Goal: Task Accomplishment & Management: Use online tool/utility

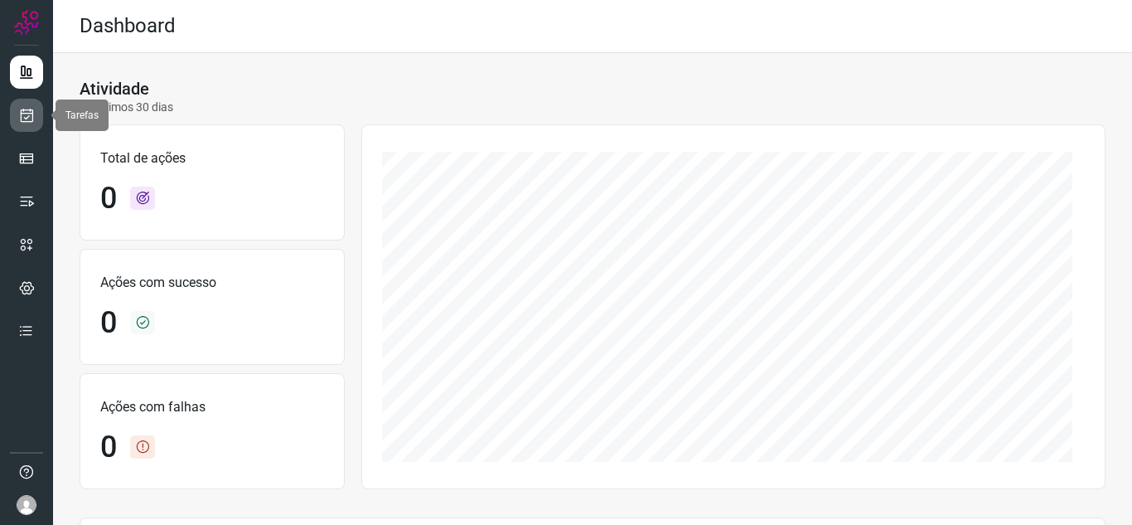
click at [35, 109] on link at bounding box center [26, 115] width 33 height 33
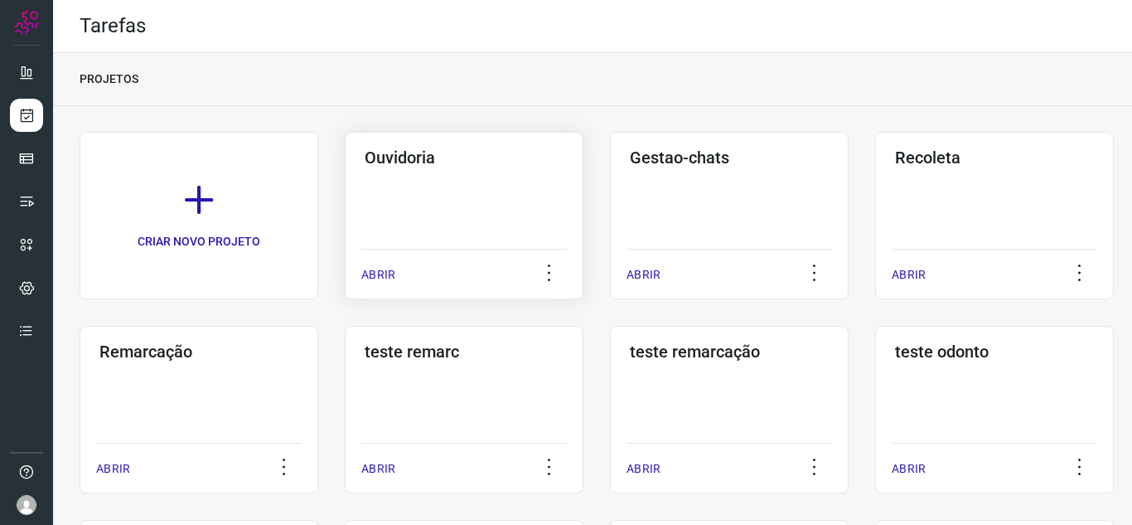
drag, startPoint x: 361, startPoint y: 271, endPoint x: 351, endPoint y: 269, distance: 10.1
click at [356, 272] on div "Ouvidoria ABRIR" at bounding box center [464, 215] width 239 height 167
click at [365, 274] on p "ABRIR" at bounding box center [378, 274] width 34 height 17
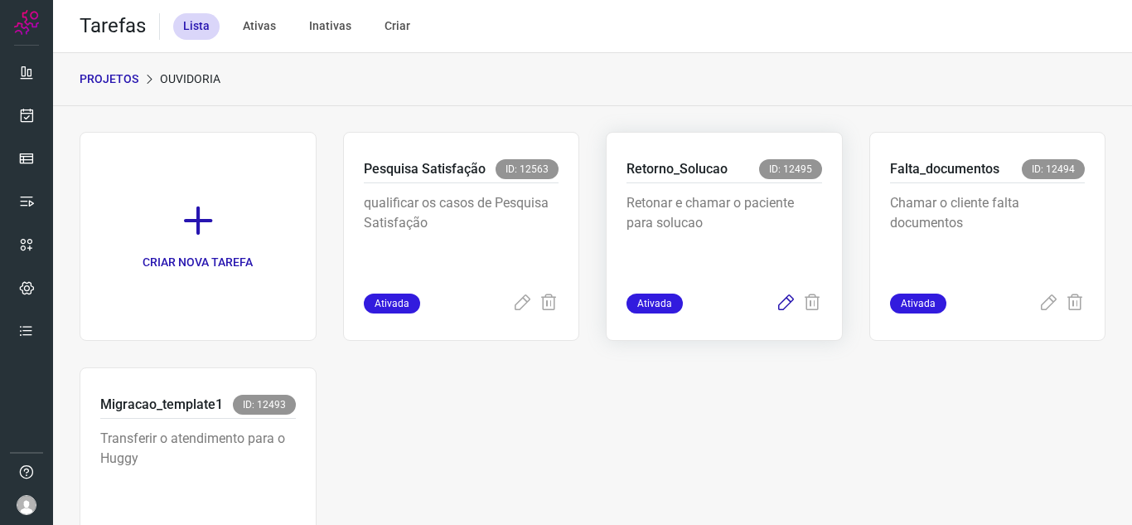
click at [781, 305] on icon at bounding box center [786, 303] width 20 height 20
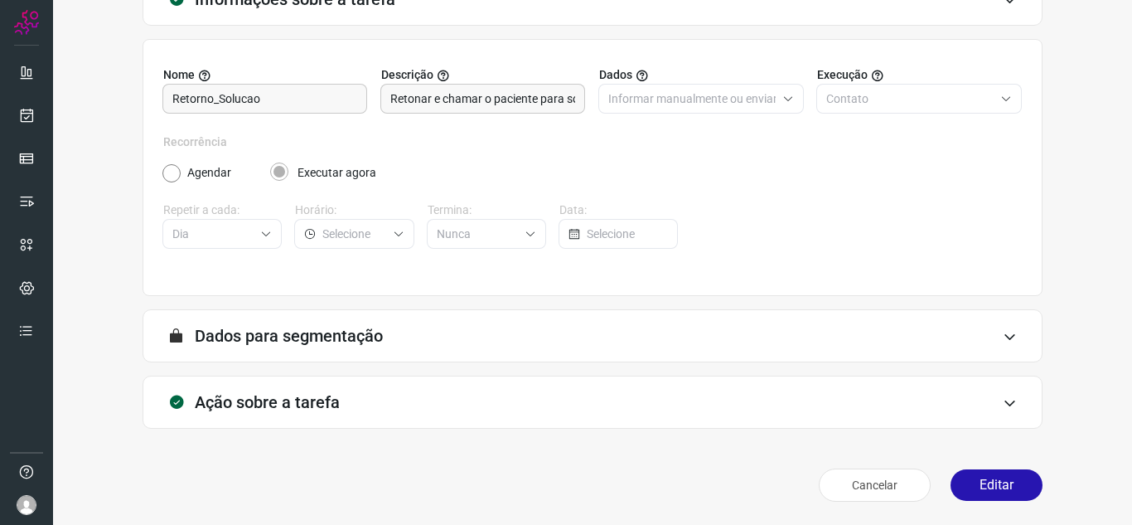
scroll to position [123, 0]
click at [992, 479] on button "Editar" at bounding box center [997, 484] width 92 height 31
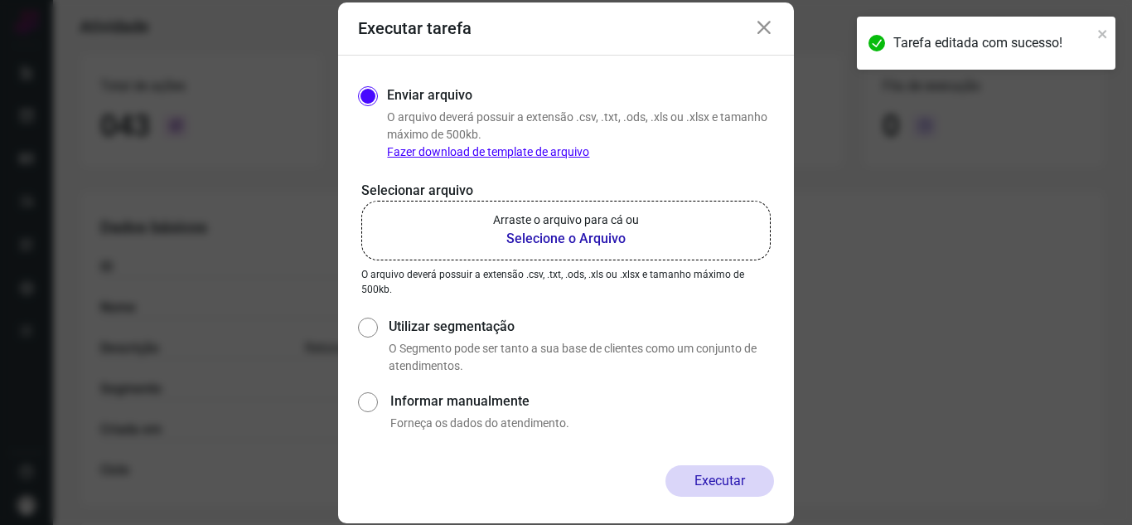
click at [668, 230] on label "Arraste o arquivo para cá ou Selecione o Arquivo" at bounding box center [565, 231] width 409 height 60
click at [0, 0] on input "Arraste o arquivo para cá ou Selecione o Arquivo" at bounding box center [0, 0] width 0 height 0
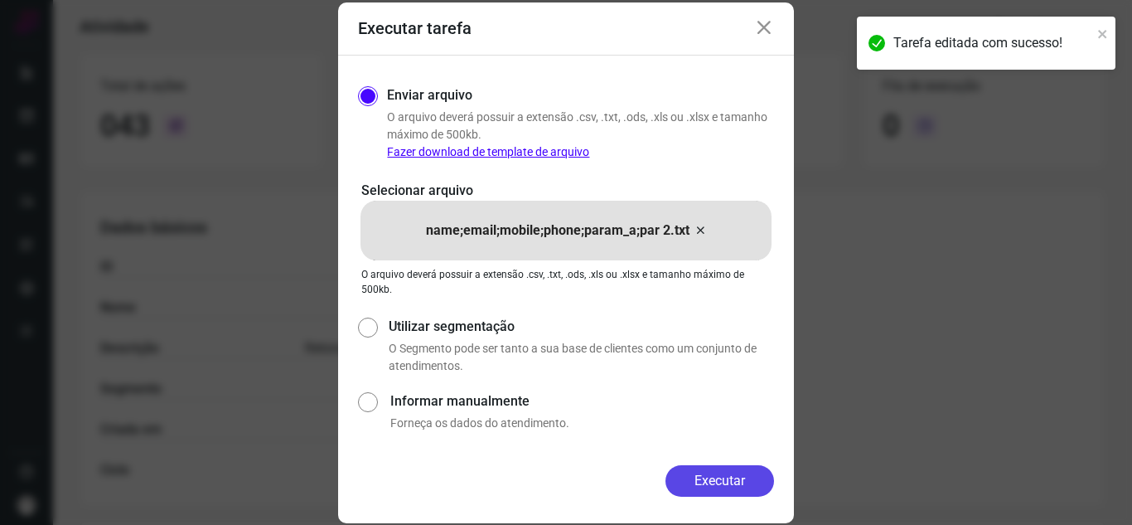
click at [734, 472] on button "Executar" at bounding box center [720, 480] width 109 height 31
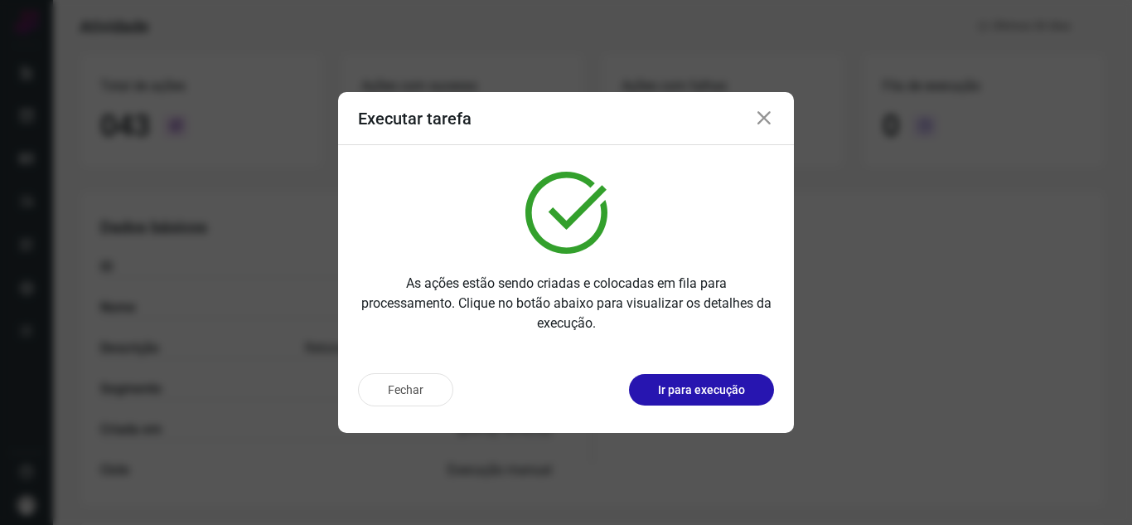
click at [709, 386] on p "Ir para execução" at bounding box center [701, 389] width 87 height 17
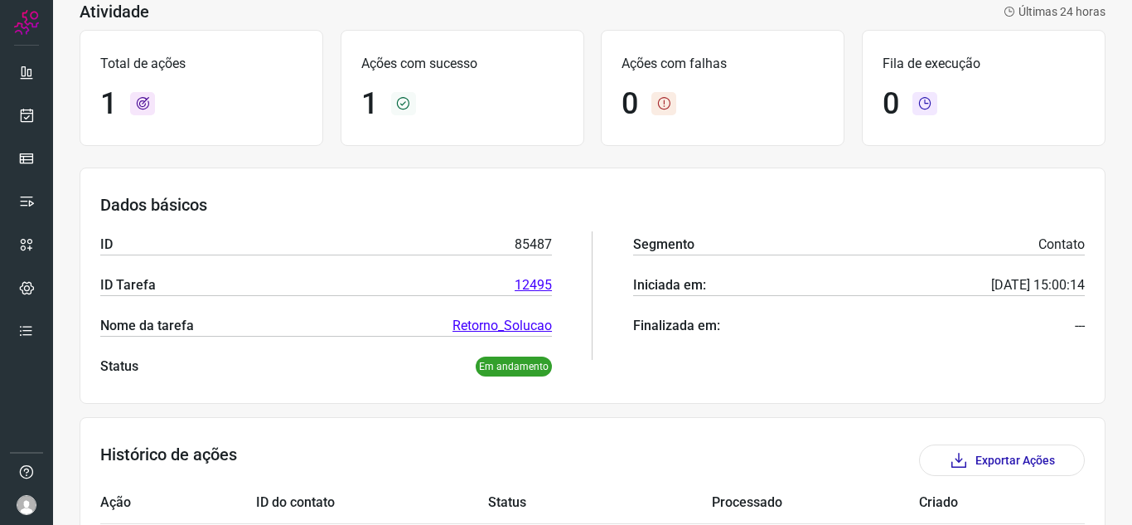
scroll to position [200, 0]
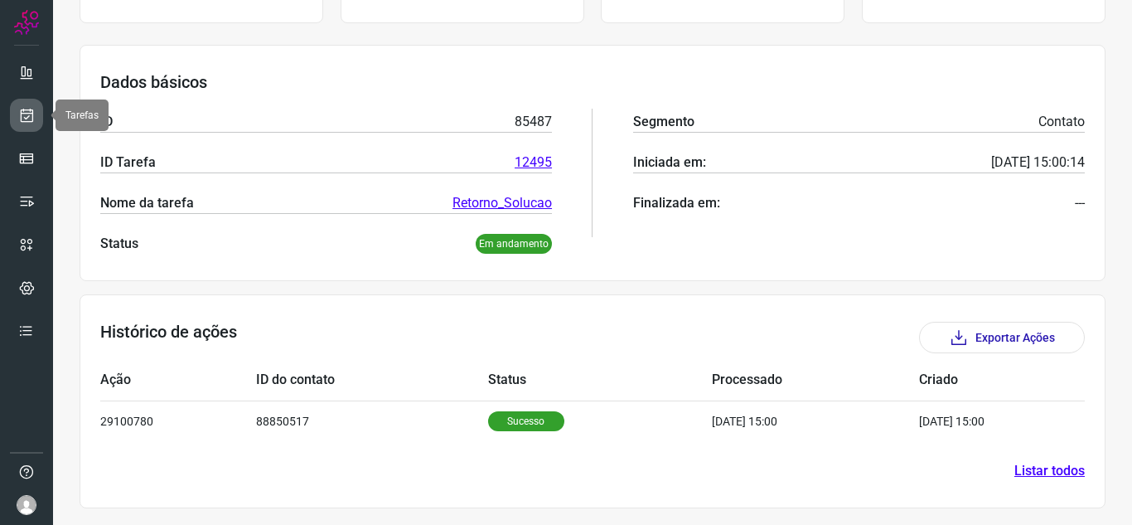
click at [26, 111] on icon at bounding box center [26, 115] width 17 height 17
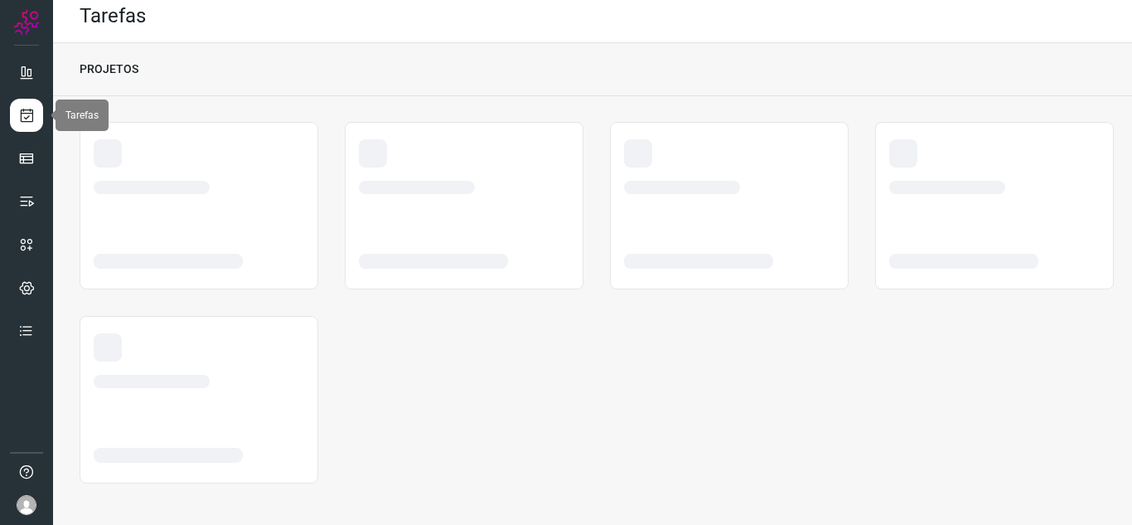
scroll to position [10, 0]
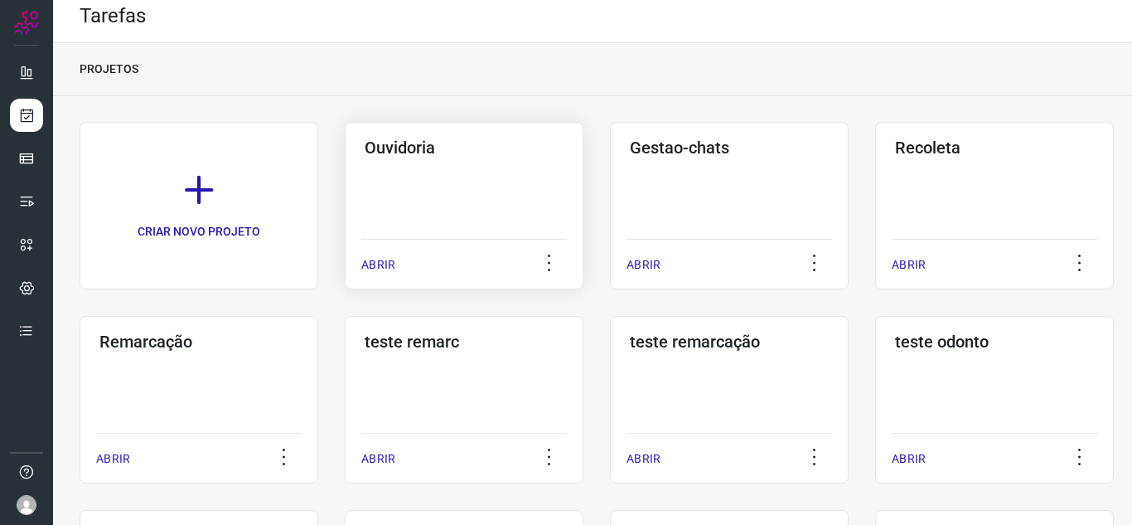
click at [376, 259] on p "ABRIR" at bounding box center [378, 264] width 34 height 17
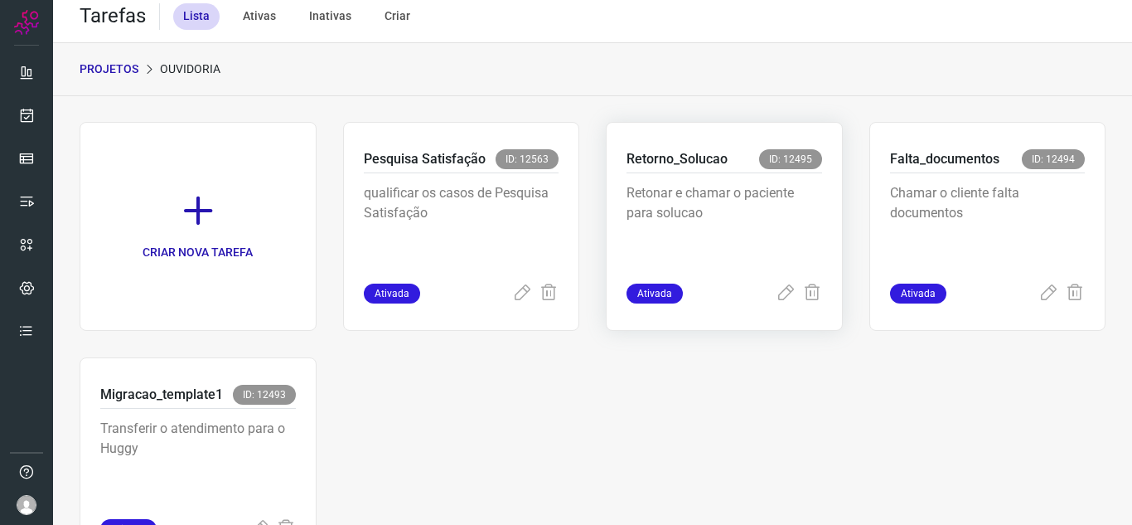
click at [773, 304] on div "Retorno_Solucao ID: 12495 Retonar e chamar o paciente para solucao Ativada" at bounding box center [724, 226] width 237 height 209
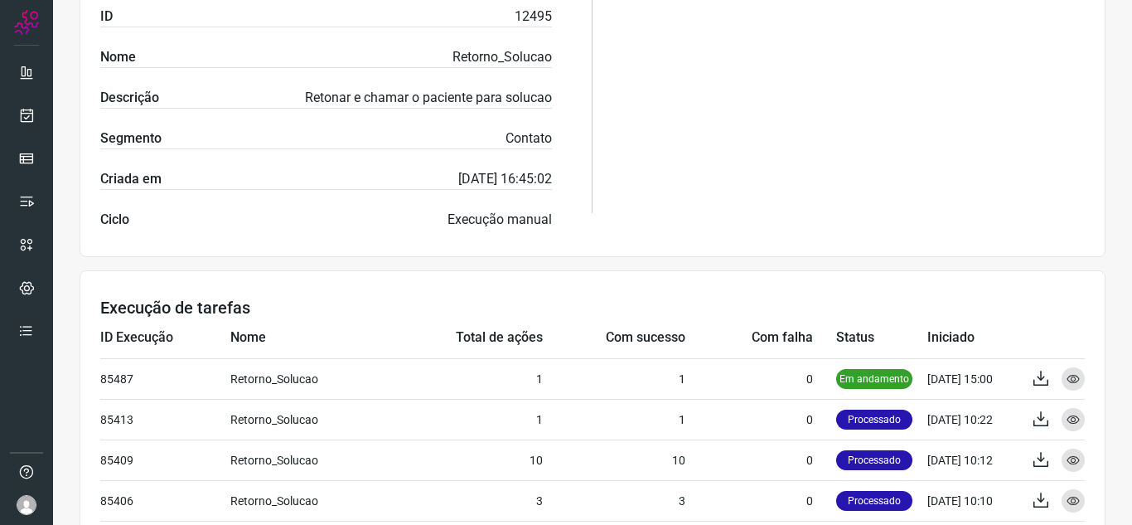
scroll to position [361, 0]
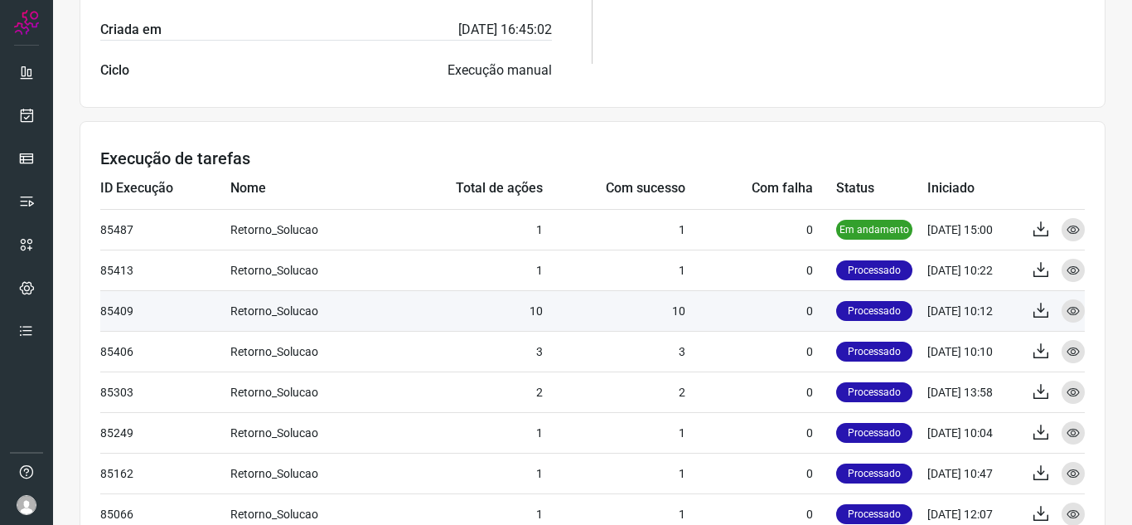
scroll to position [663, 0]
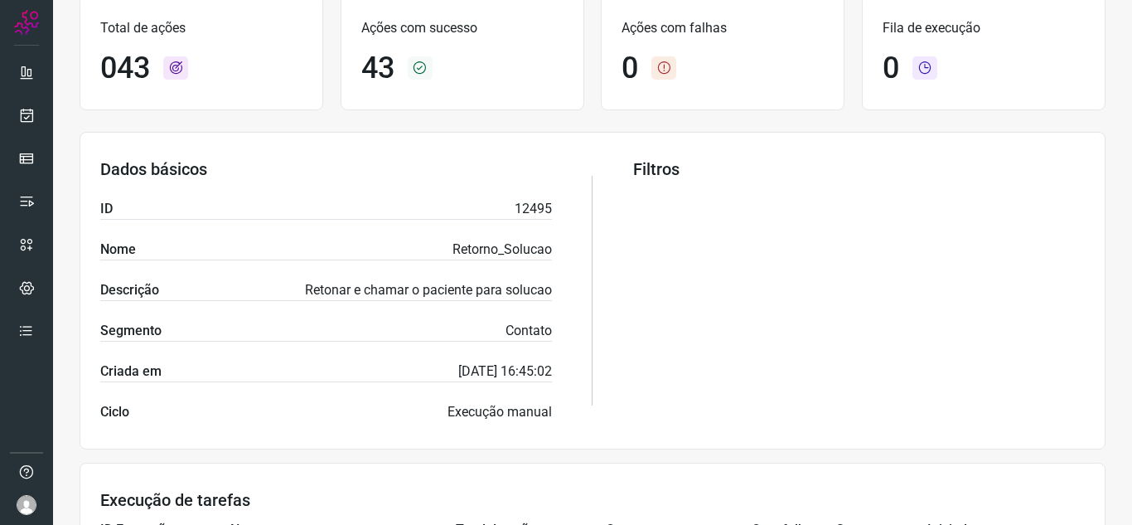
scroll to position [414, 0]
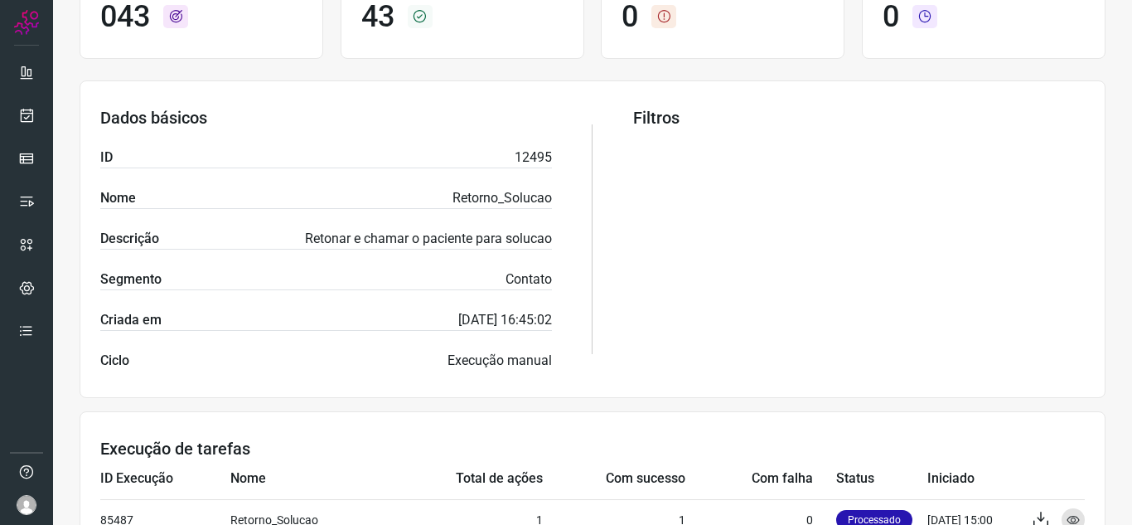
scroll to position [34, 0]
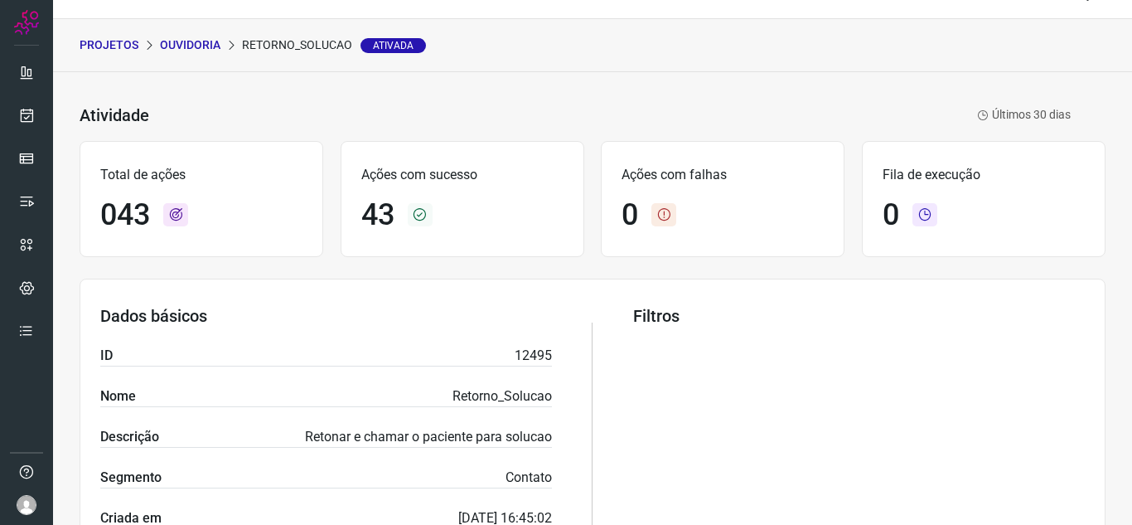
drag, startPoint x: 992, startPoint y: 340, endPoint x: 956, endPoint y: 324, distance: 39.7
click at [992, 340] on div "Filtros" at bounding box center [859, 437] width 452 height 263
click at [38, 108] on link at bounding box center [26, 115] width 33 height 33
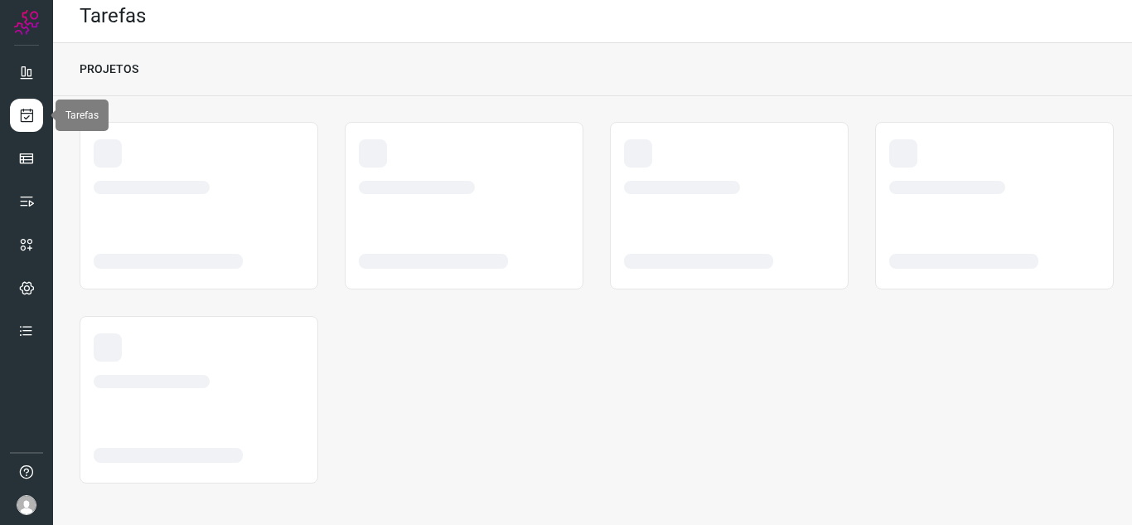
scroll to position [10, 0]
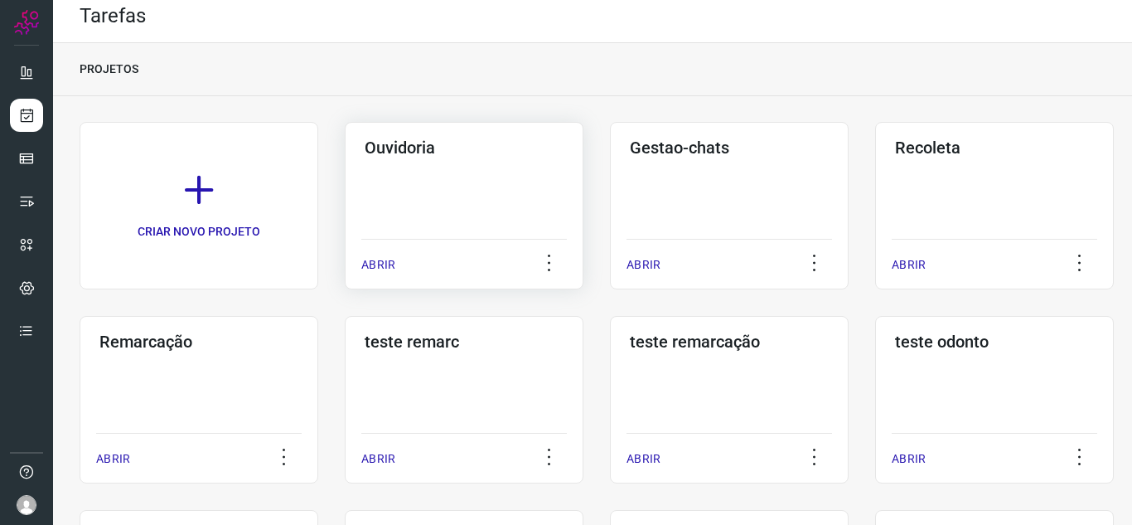
click at [383, 262] on p "ABRIR" at bounding box center [378, 264] width 34 height 17
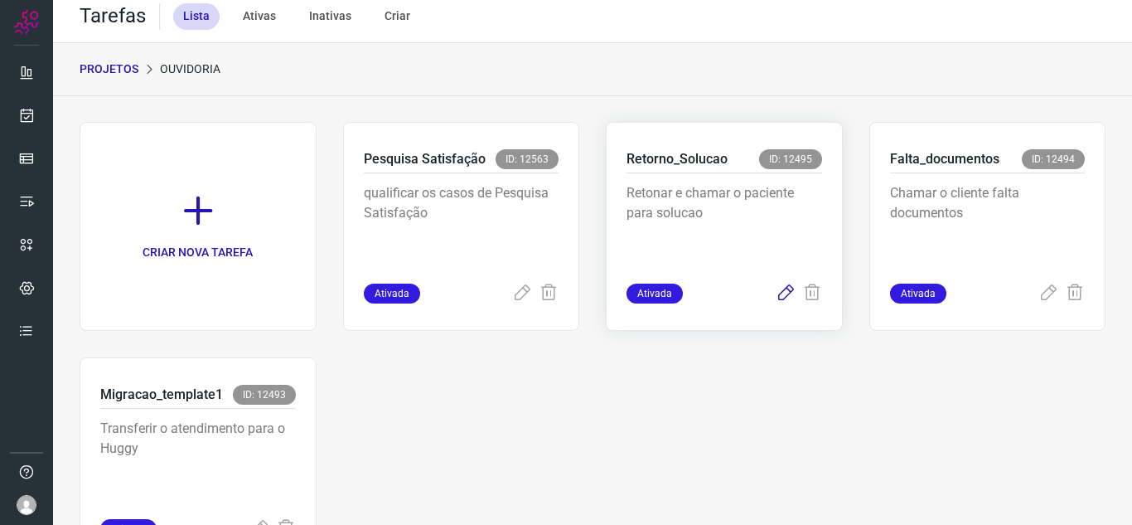
click at [785, 299] on icon at bounding box center [786, 293] width 20 height 20
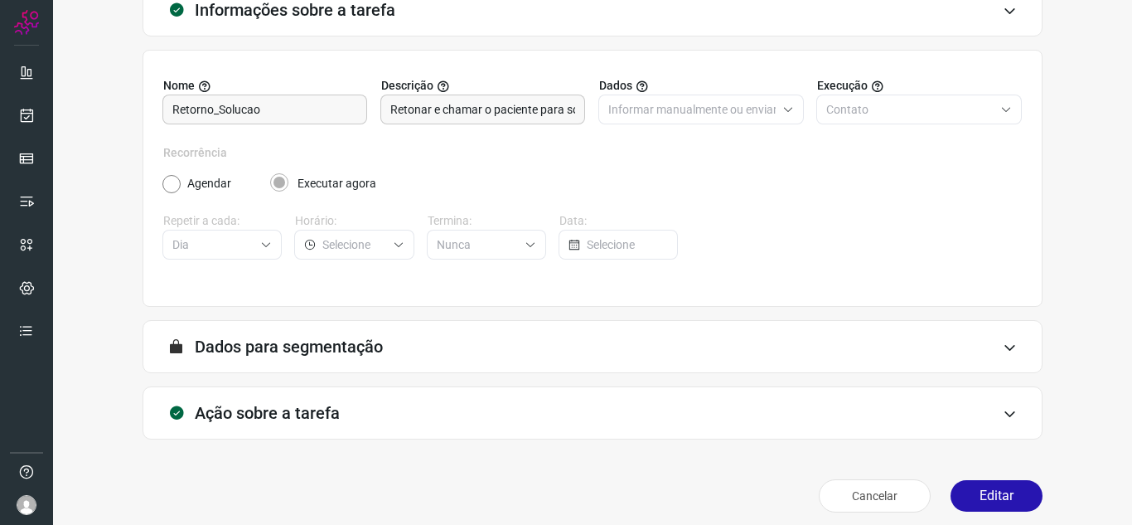
scroll to position [123, 0]
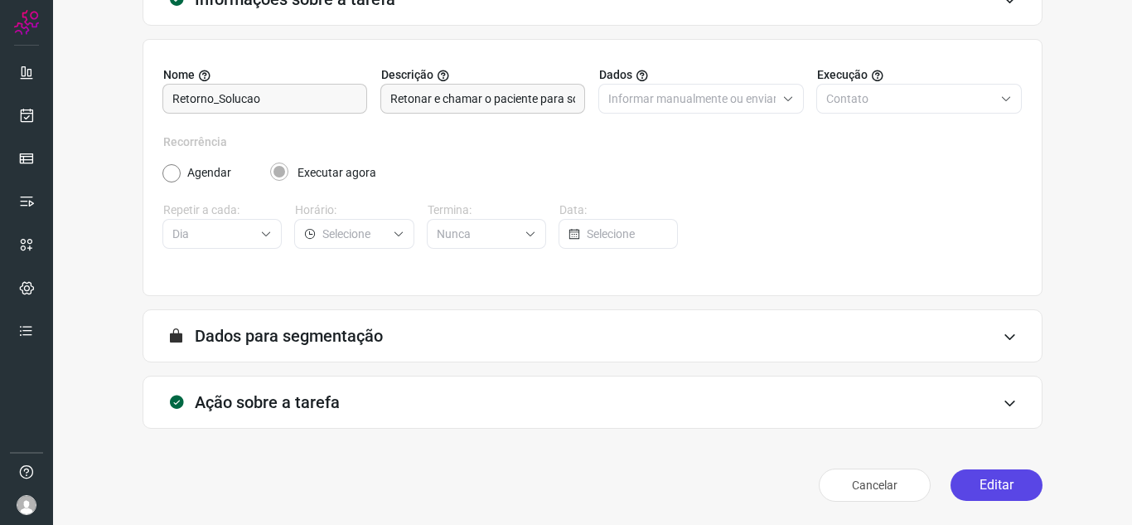
click at [960, 488] on button "Editar" at bounding box center [997, 484] width 92 height 31
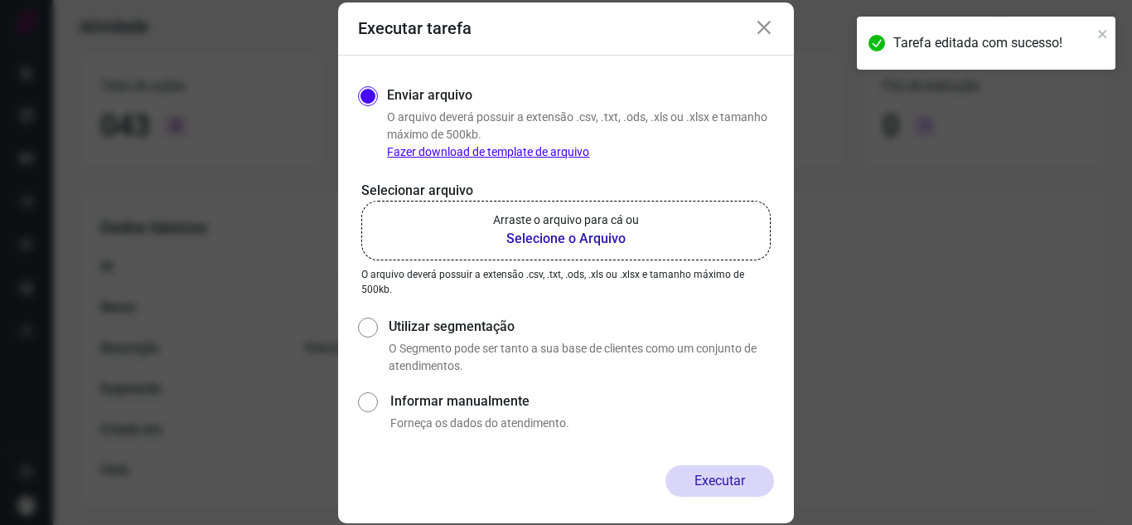
click at [690, 212] on label "Arraste o arquivo para cá ou Selecione o Arquivo" at bounding box center [565, 231] width 409 height 60
click at [0, 0] on input "Arraste o arquivo para cá ou Selecione o Arquivo" at bounding box center [0, 0] width 0 height 0
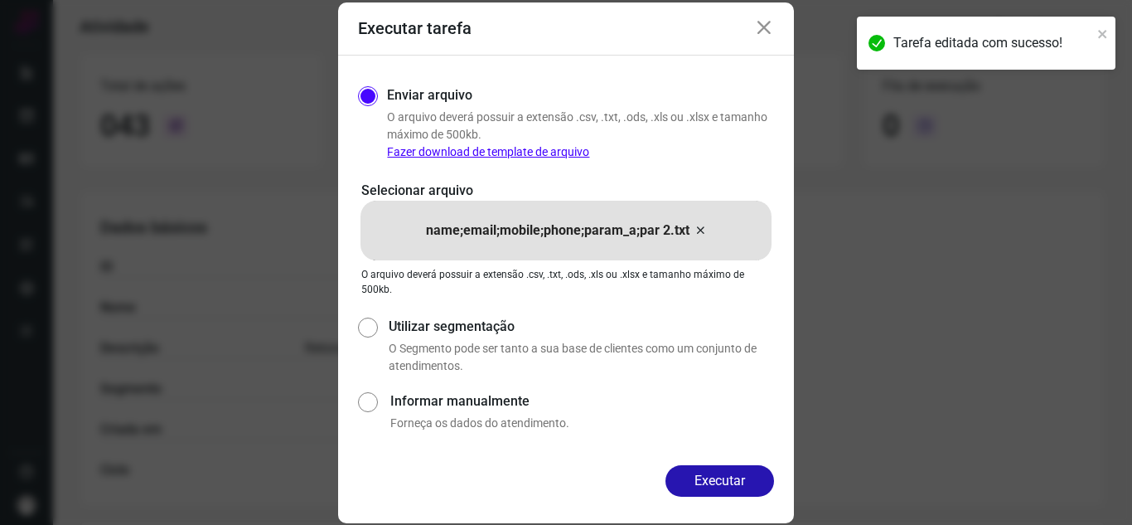
click at [750, 463] on div "Enviar arquivo O arquivo deverá possuir a extensão .csv, .txt, .ods, .xls ou .x…" at bounding box center [566, 260] width 456 height 409
click at [745, 473] on button "Executar" at bounding box center [720, 480] width 109 height 31
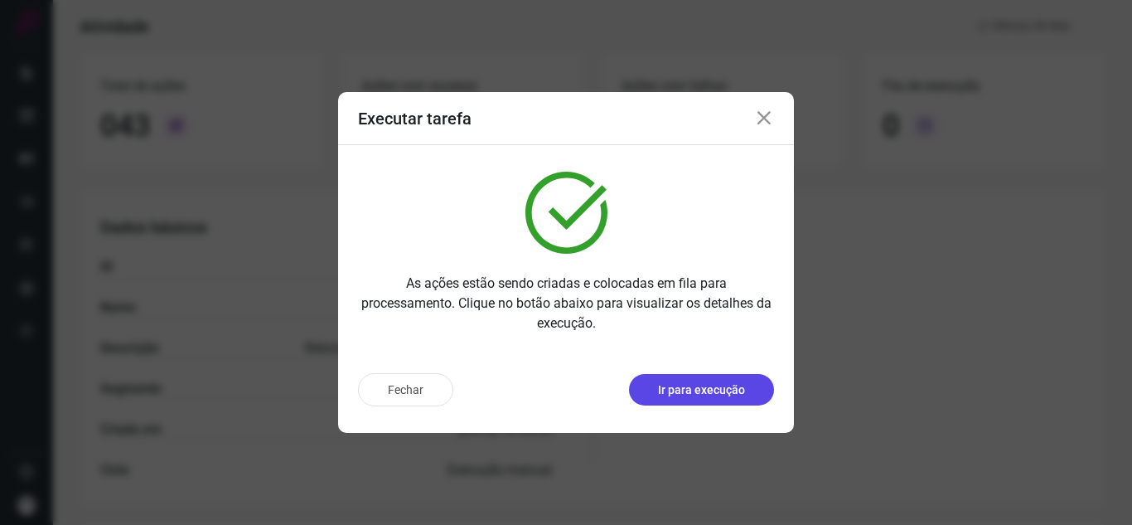
click at [741, 389] on p "Ir para execução" at bounding box center [701, 389] width 87 height 17
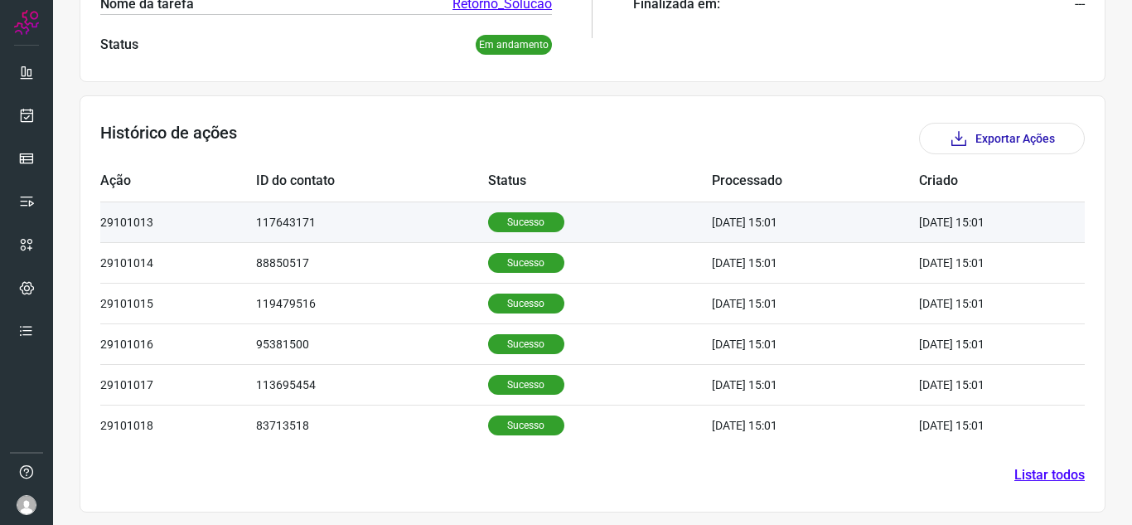
scroll to position [403, 0]
